Goal: Find specific page/section: Find specific page/section

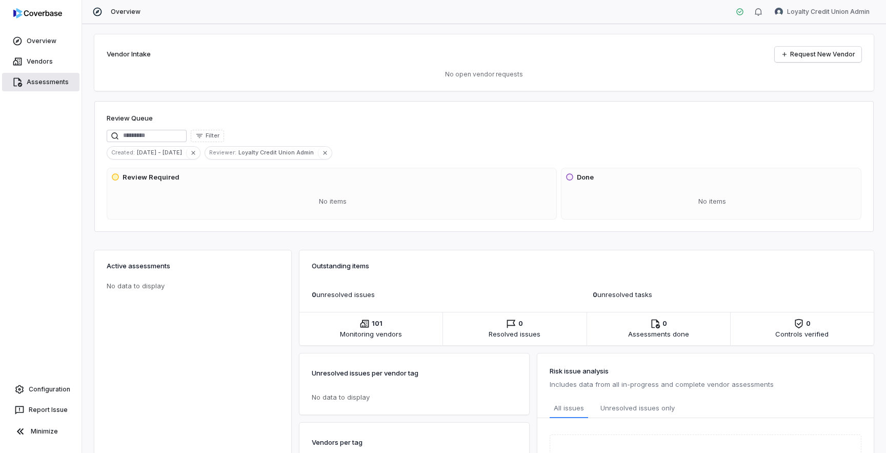
click at [49, 84] on link "Assessments" at bounding box center [40, 82] width 77 height 18
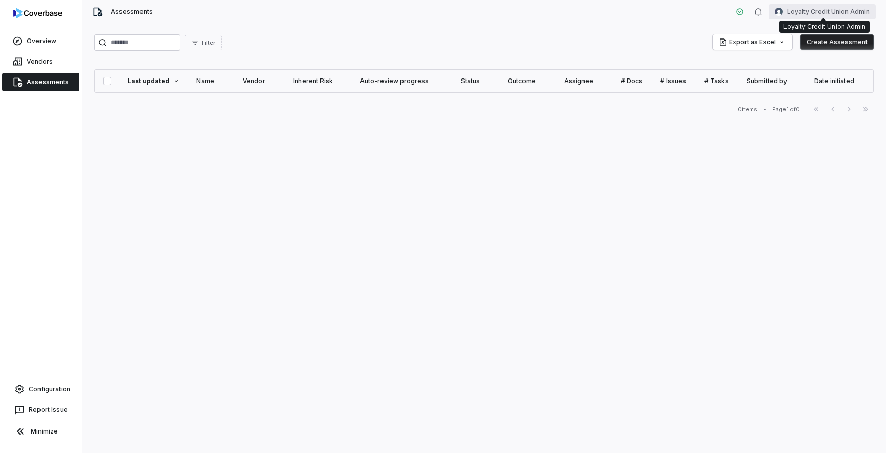
click at [838, 13] on html "Overview Vendors Assessments Configuration Report Issue Minimize Assessments Lo…" at bounding box center [443, 226] width 886 height 453
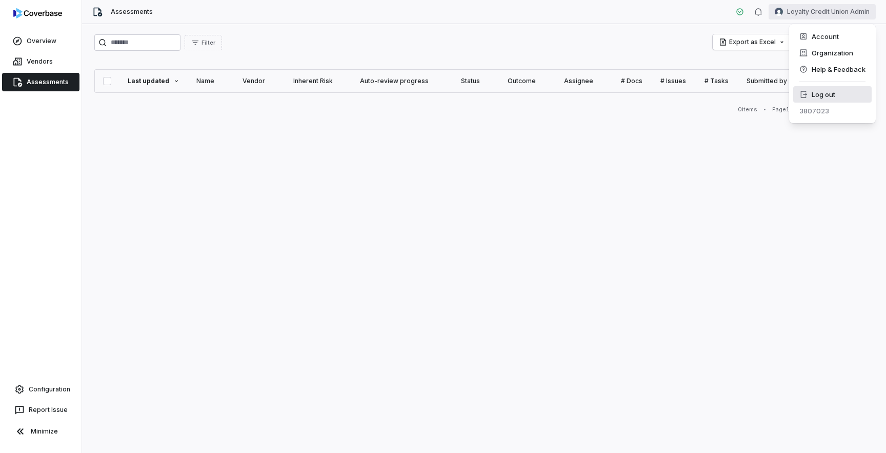
click at [820, 90] on div "Log out" at bounding box center [833, 94] width 78 height 16
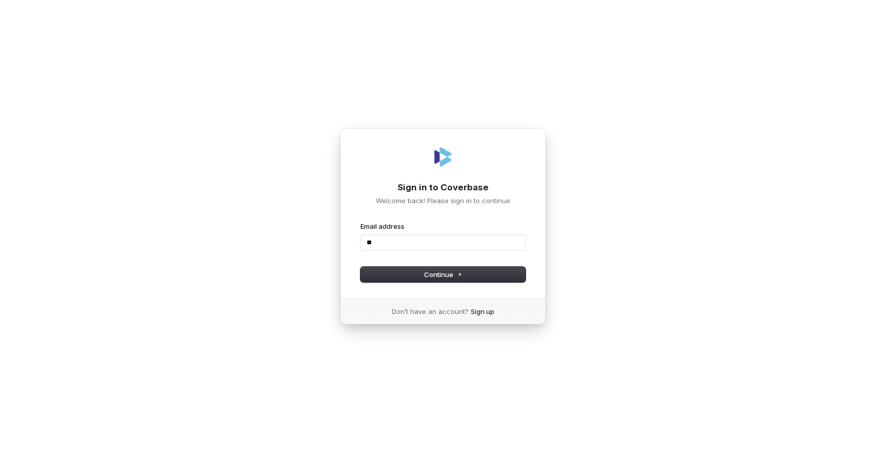
type input "*"
click at [0, 452] on com-1password-button at bounding box center [0, 453] width 0 height 0
type input "**********"
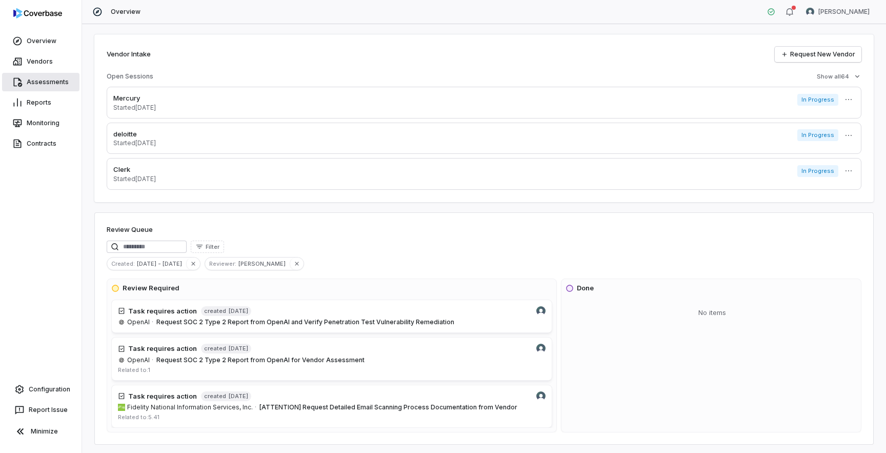
click at [38, 85] on link "Assessments" at bounding box center [40, 82] width 77 height 18
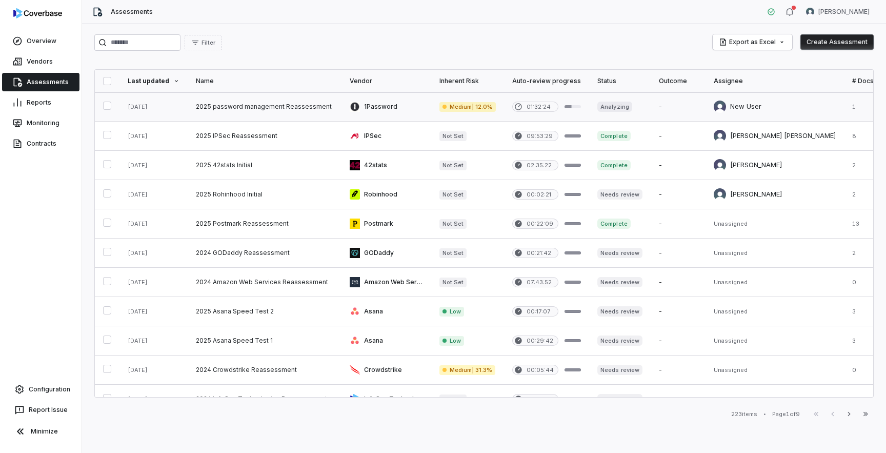
click at [240, 106] on link at bounding box center [265, 106] width 154 height 29
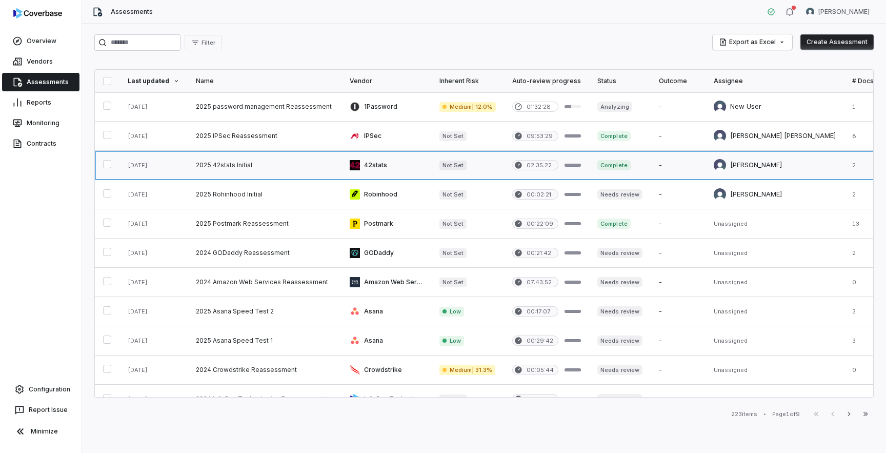
click at [229, 169] on link at bounding box center [265, 165] width 154 height 29
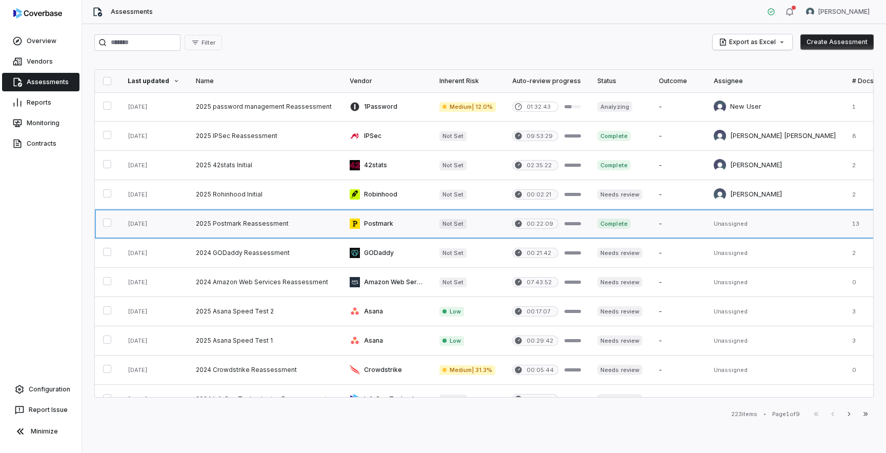
click at [263, 225] on link at bounding box center [265, 223] width 154 height 29
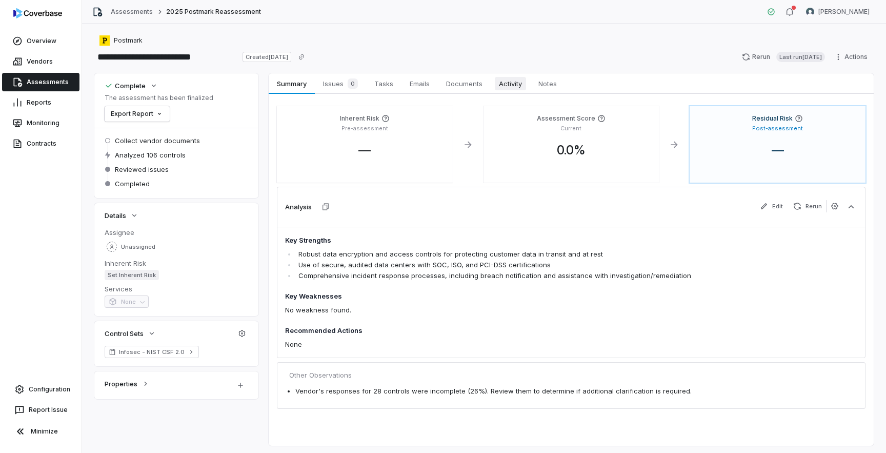
click at [518, 90] on span "Activity" at bounding box center [510, 83] width 31 height 13
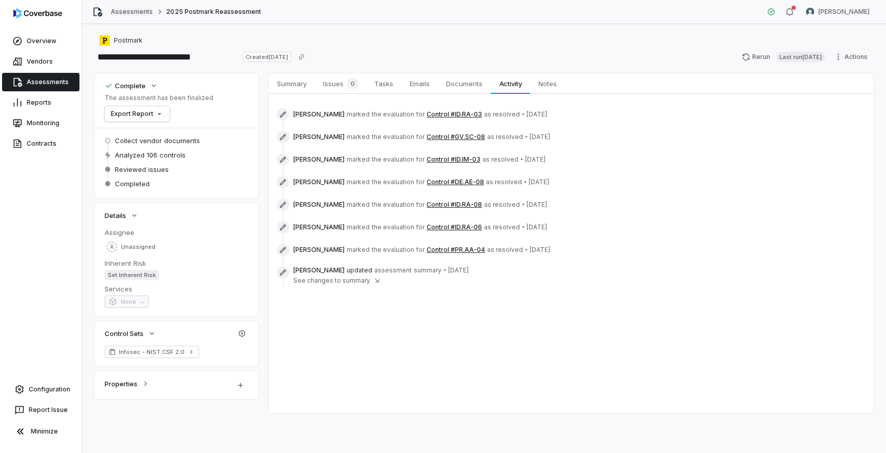
click at [131, 15] on link "Assessments" at bounding box center [132, 12] width 42 height 8
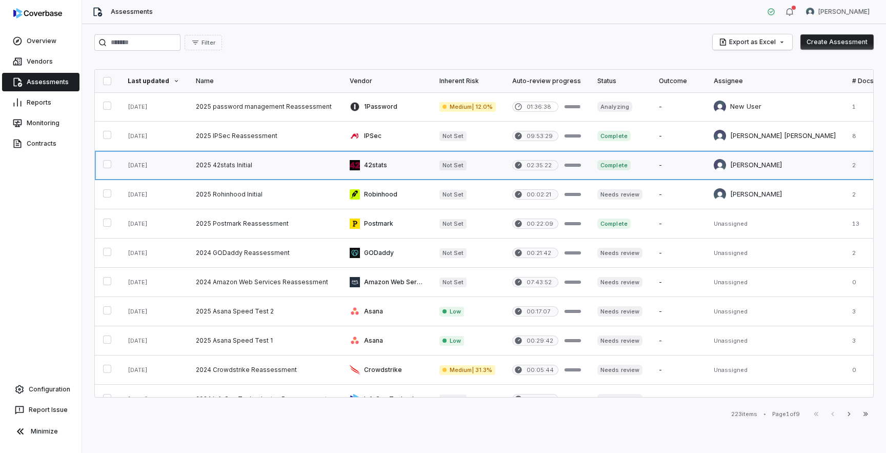
click at [253, 169] on link at bounding box center [265, 165] width 154 height 29
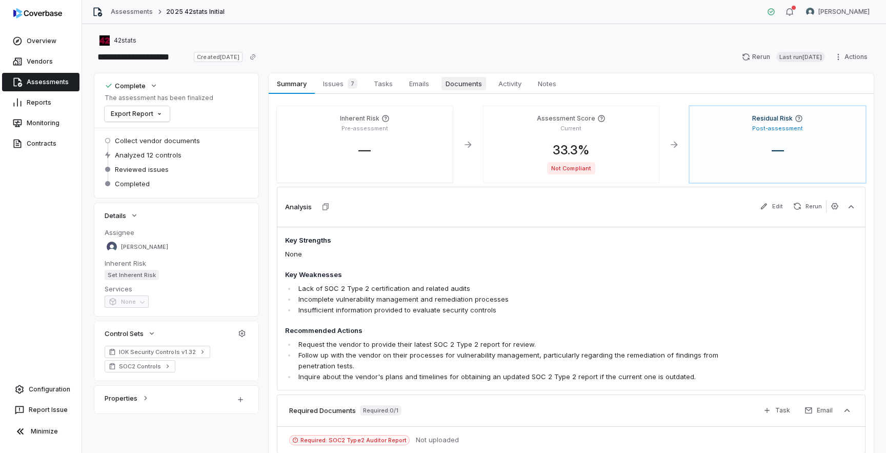
click at [459, 86] on span "Documents" at bounding box center [464, 83] width 45 height 13
